Goal: Information Seeking & Learning: Understand process/instructions

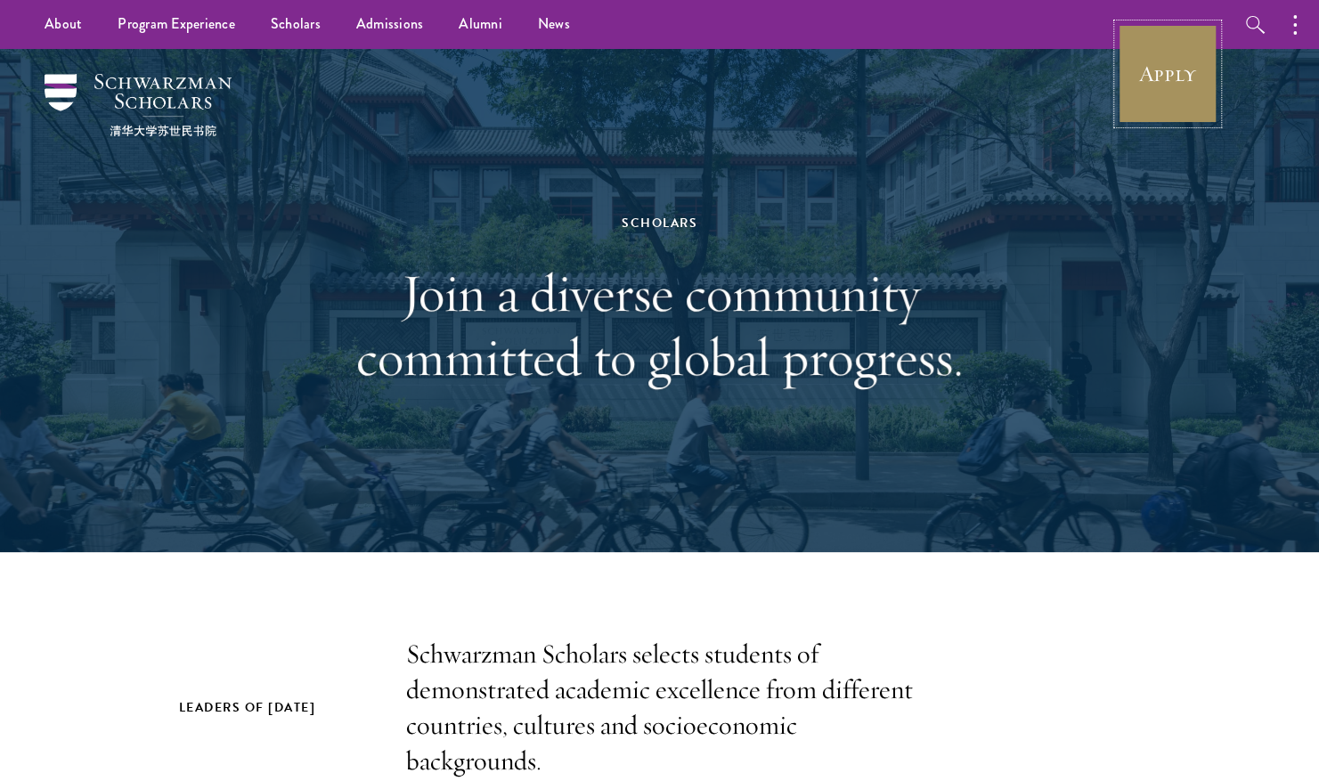
click at [1164, 91] on link "Apply" at bounding box center [1168, 74] width 100 height 100
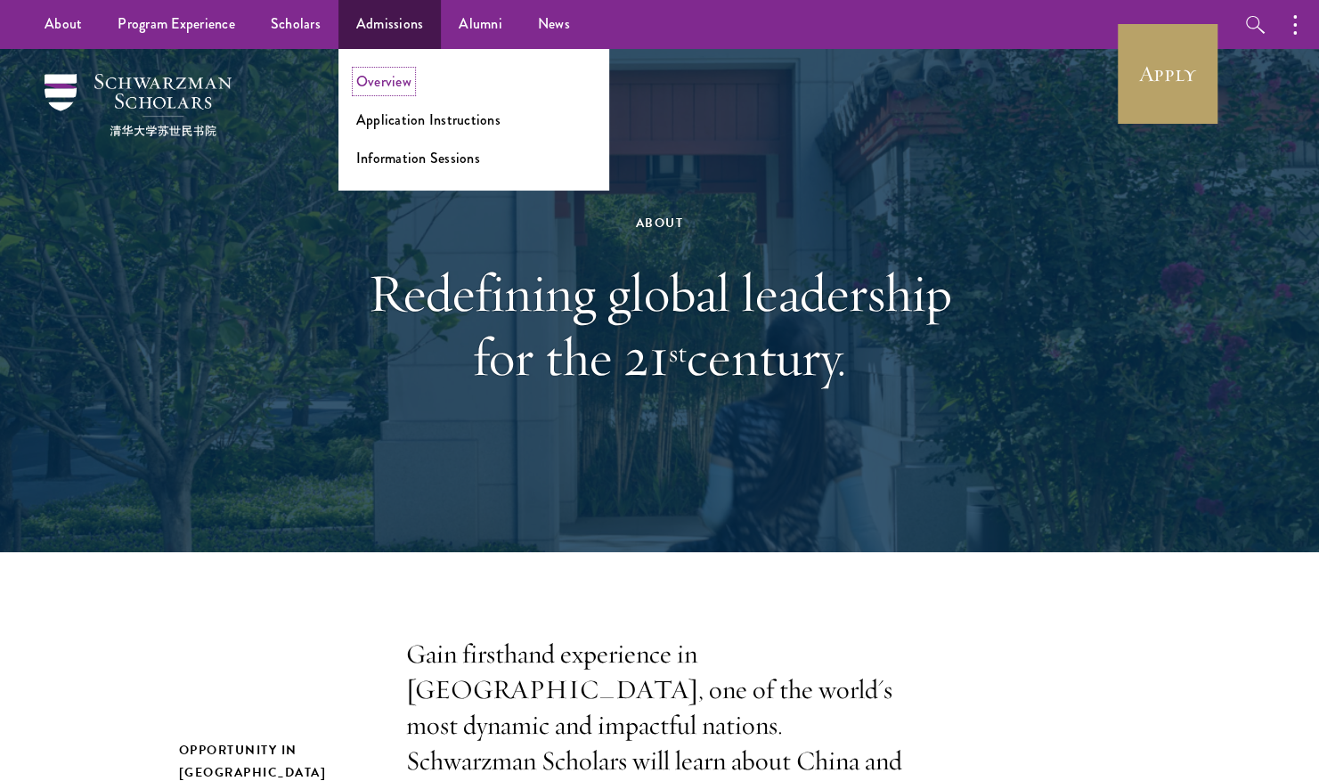
click at [383, 80] on link "Overview" at bounding box center [383, 81] width 55 height 20
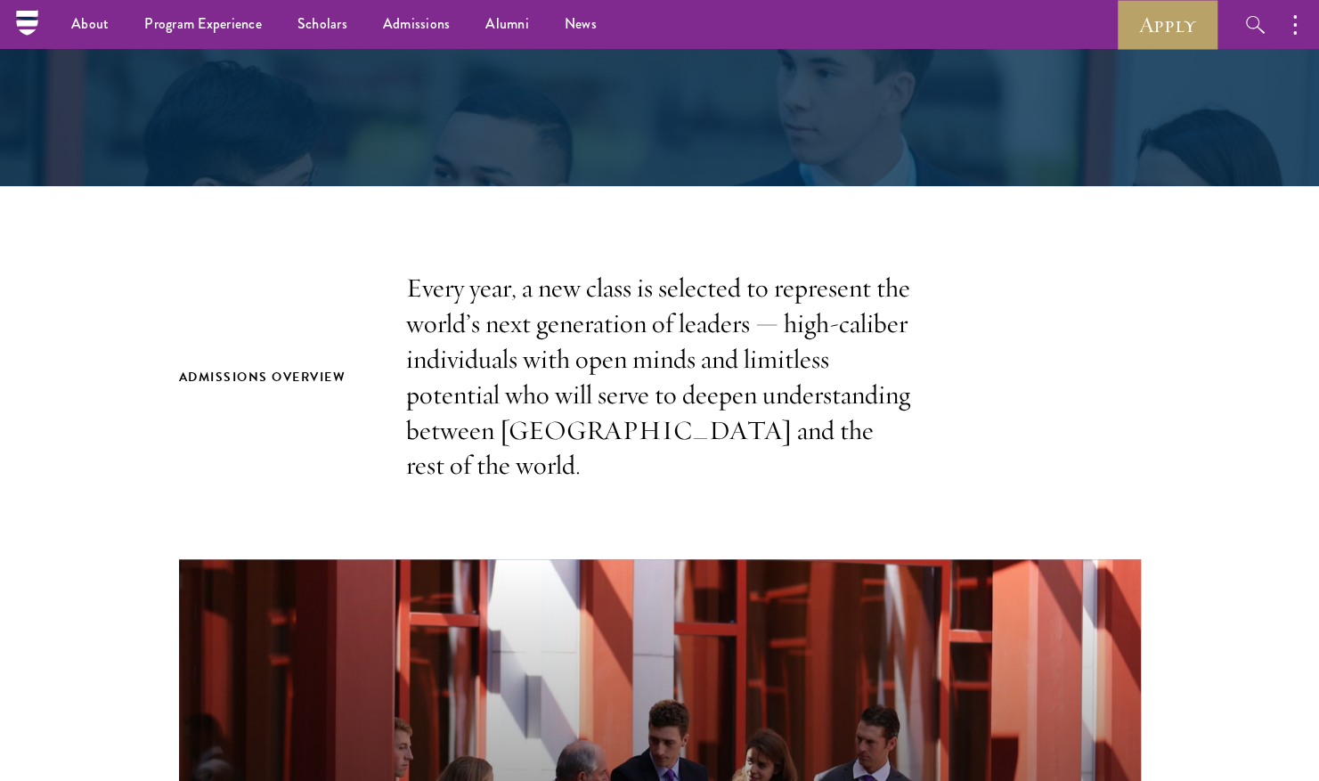
scroll to position [8, 0]
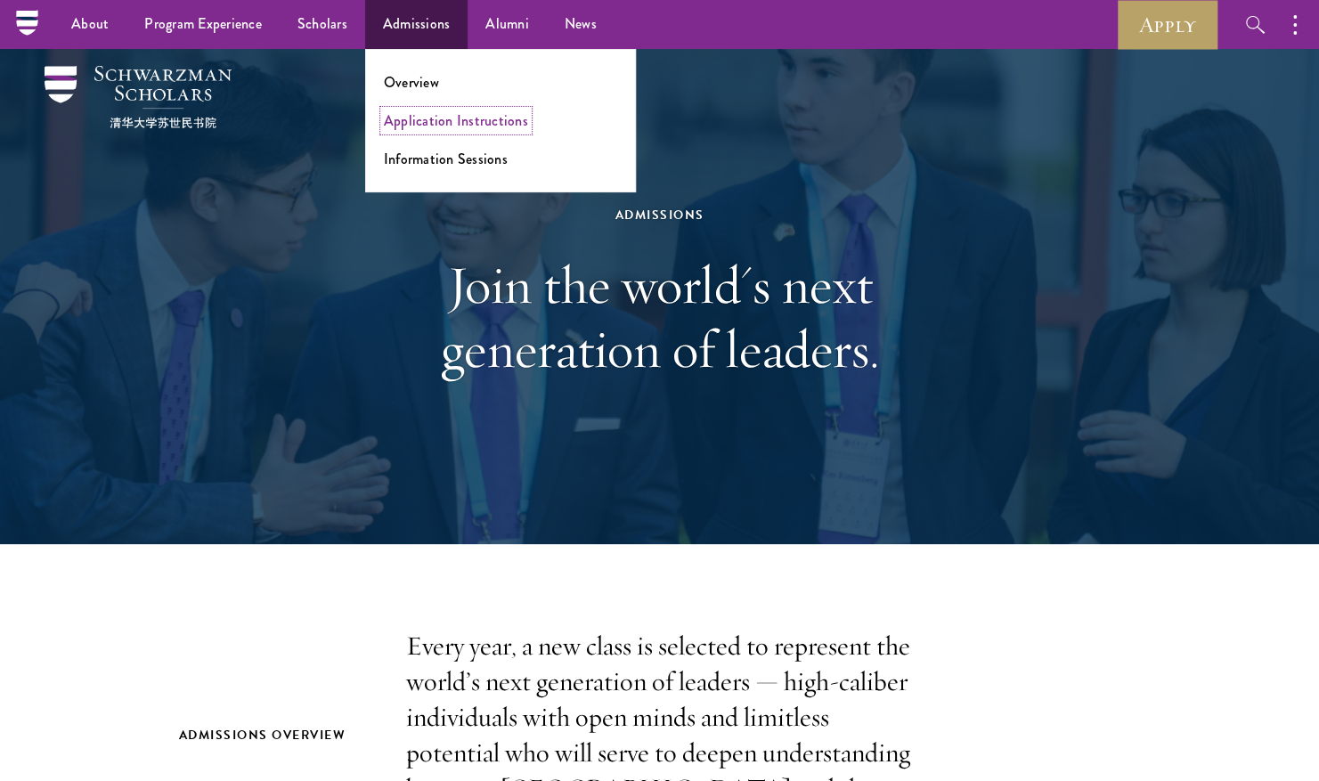
click at [443, 110] on link "Application Instructions" at bounding box center [456, 120] width 144 height 20
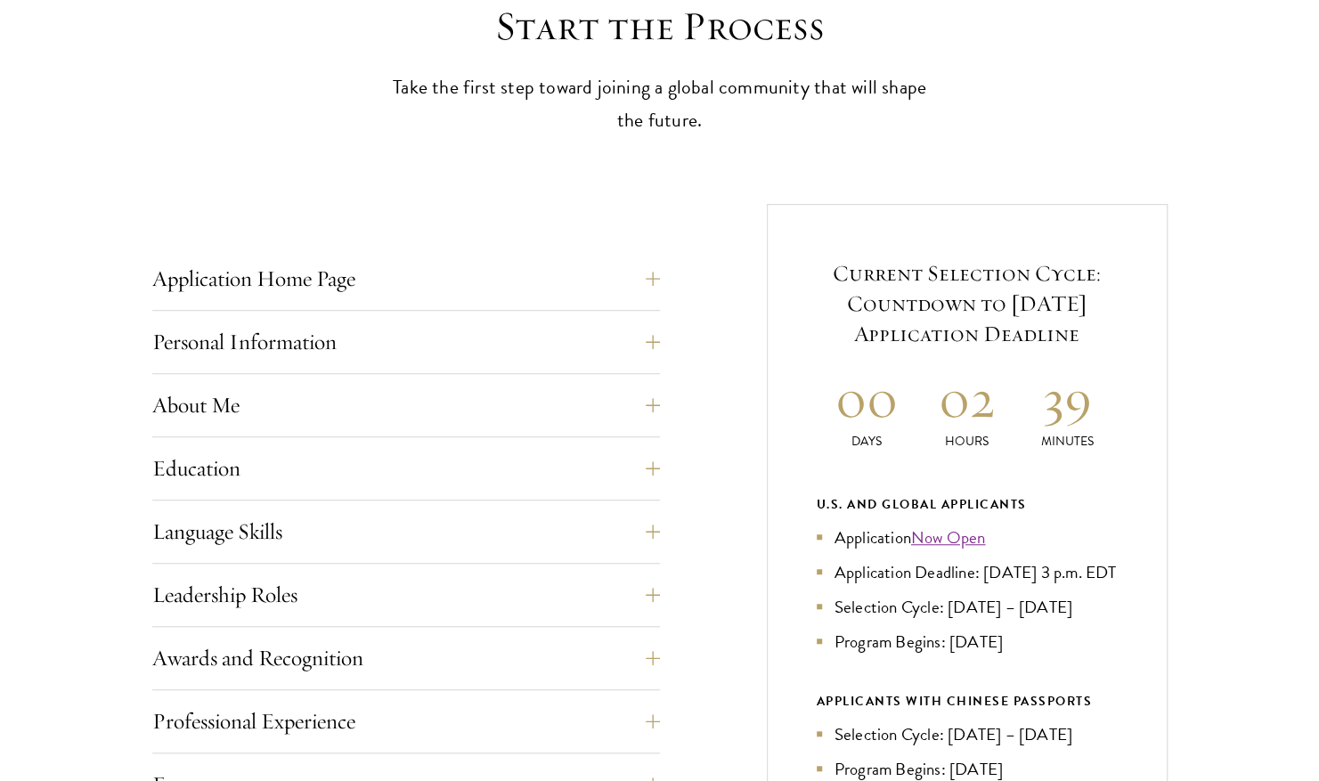
scroll to position [518, 0]
